Goal: Information Seeking & Learning: Learn about a topic

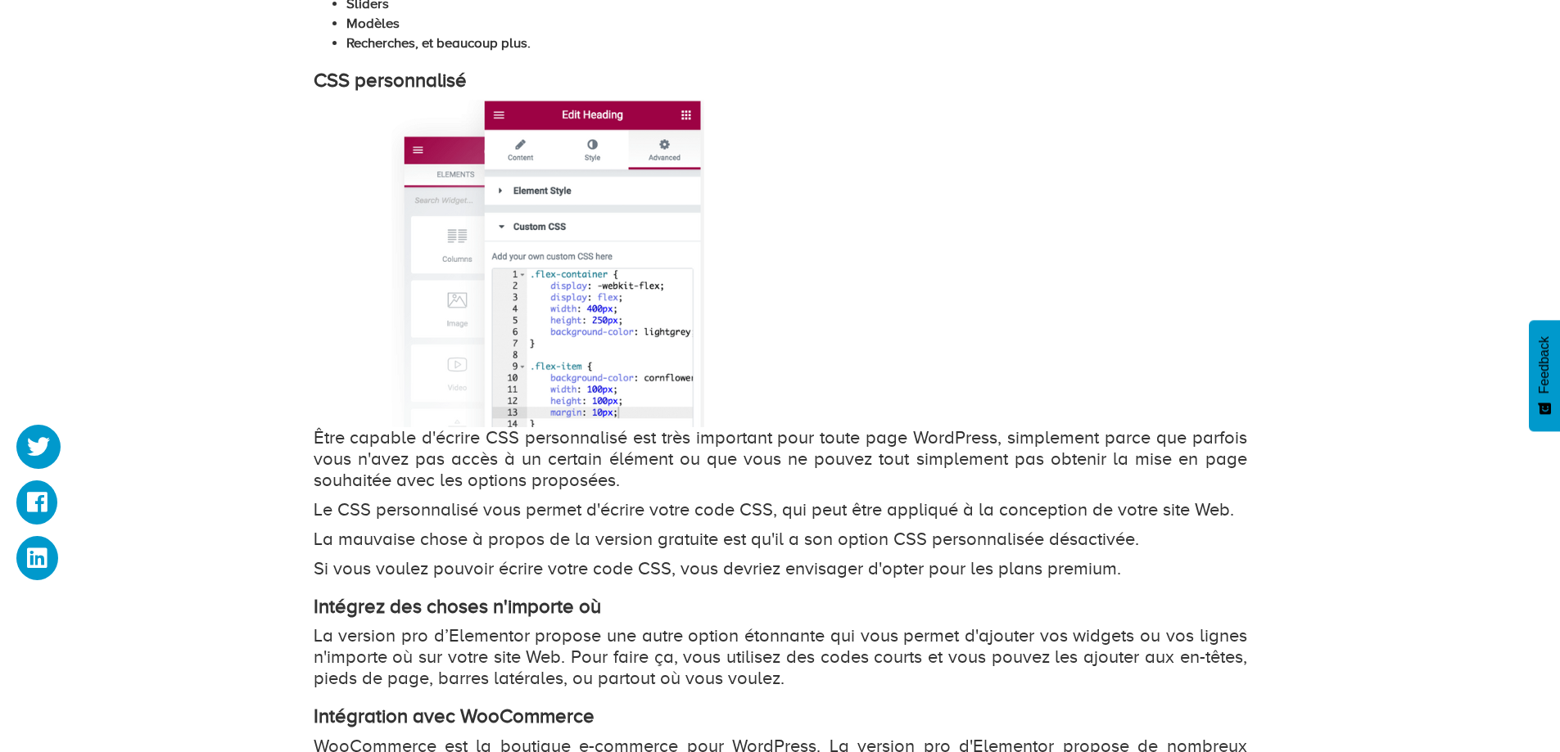
scroll to position [4647, 0]
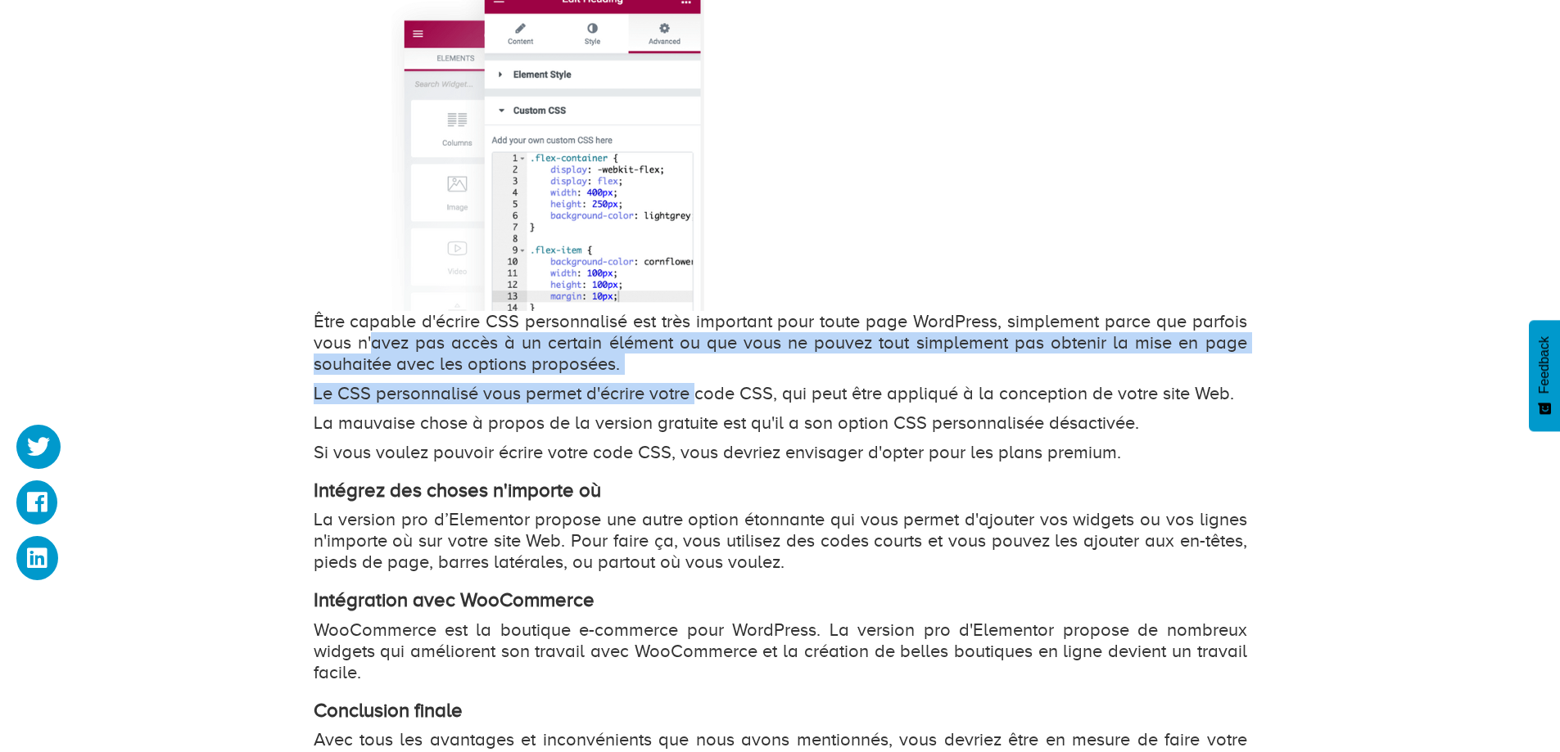
drag, startPoint x: 375, startPoint y: 335, endPoint x: 696, endPoint y: 376, distance: 323.6
click at [714, 368] on p "Être capable d'écrire CSS personnalisé est très important pour toute page WordP…" at bounding box center [780, 343] width 933 height 64
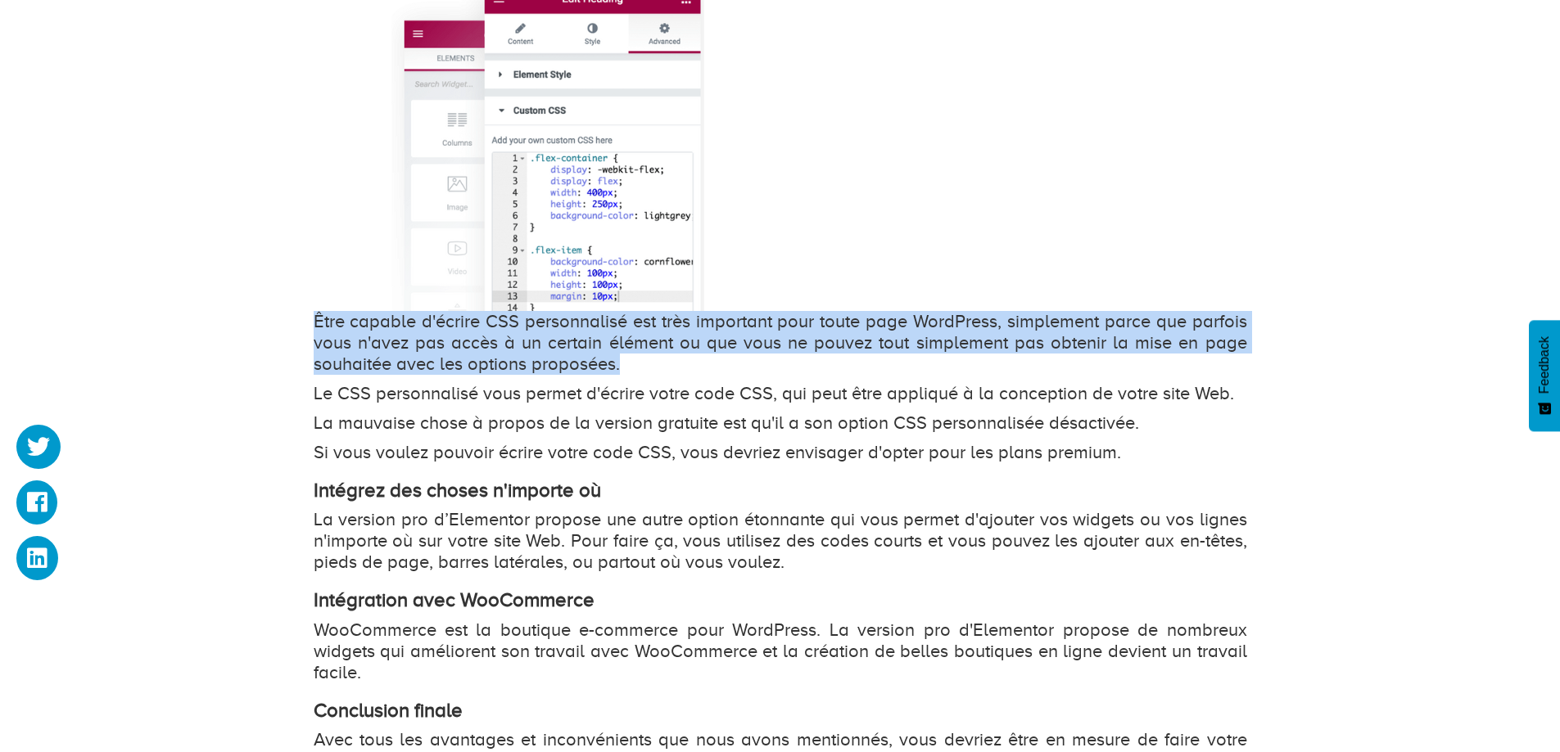
drag, startPoint x: 724, startPoint y: 364, endPoint x: 216, endPoint y: 315, distance: 510.0
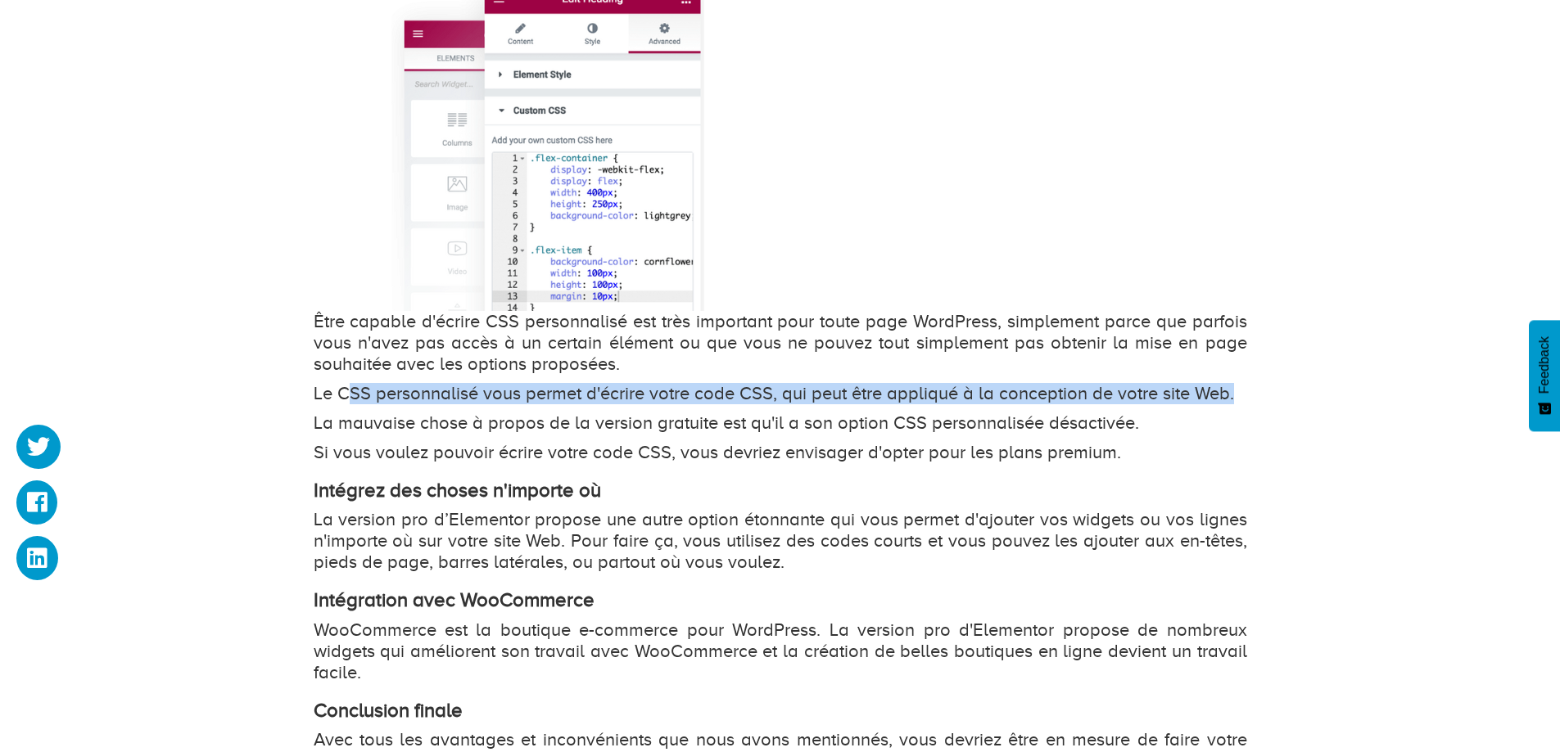
drag, startPoint x: 425, startPoint y: 396, endPoint x: 1367, endPoint y: 382, distance: 941.7
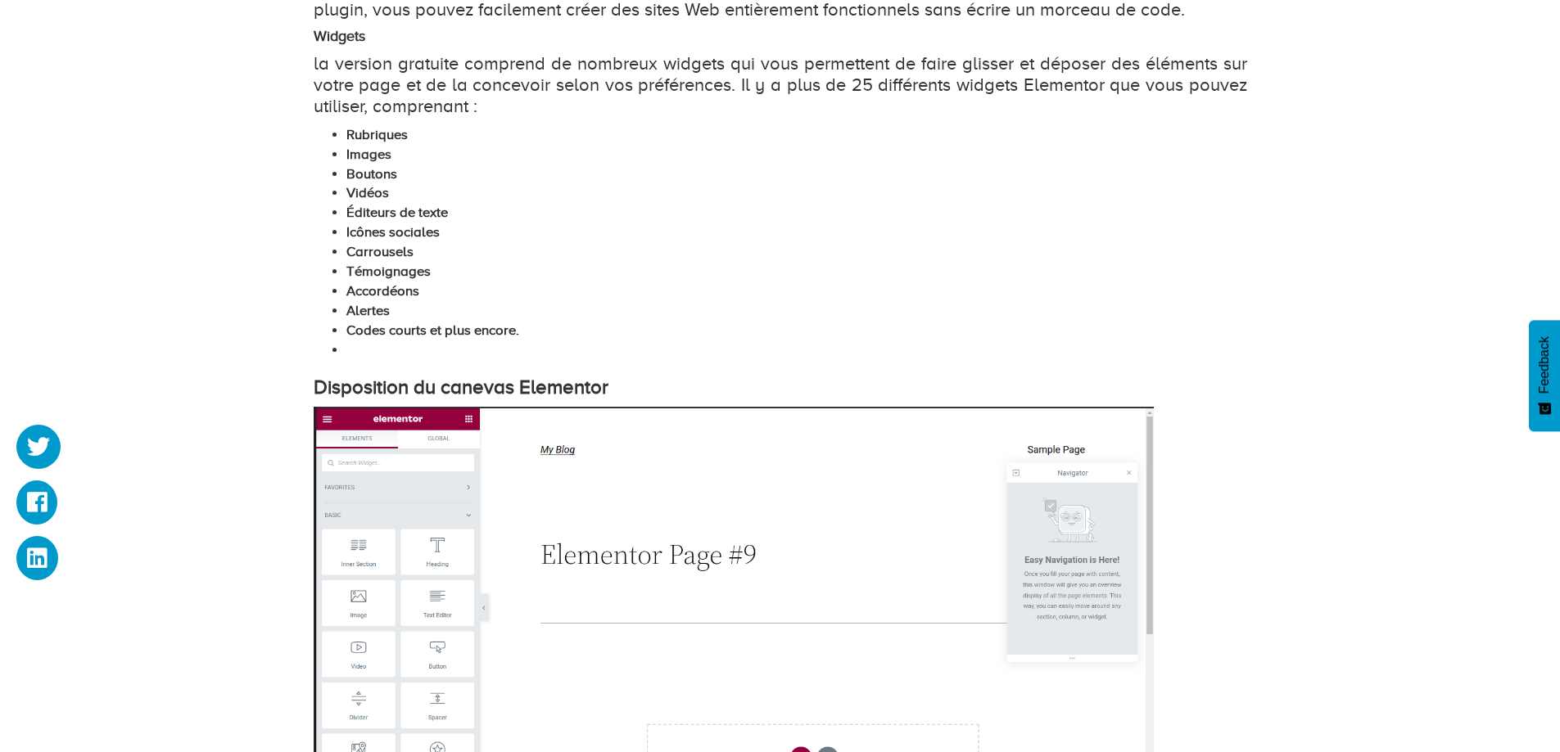
scroll to position [1208, 0]
